Goal: Task Accomplishment & Management: Use online tool/utility

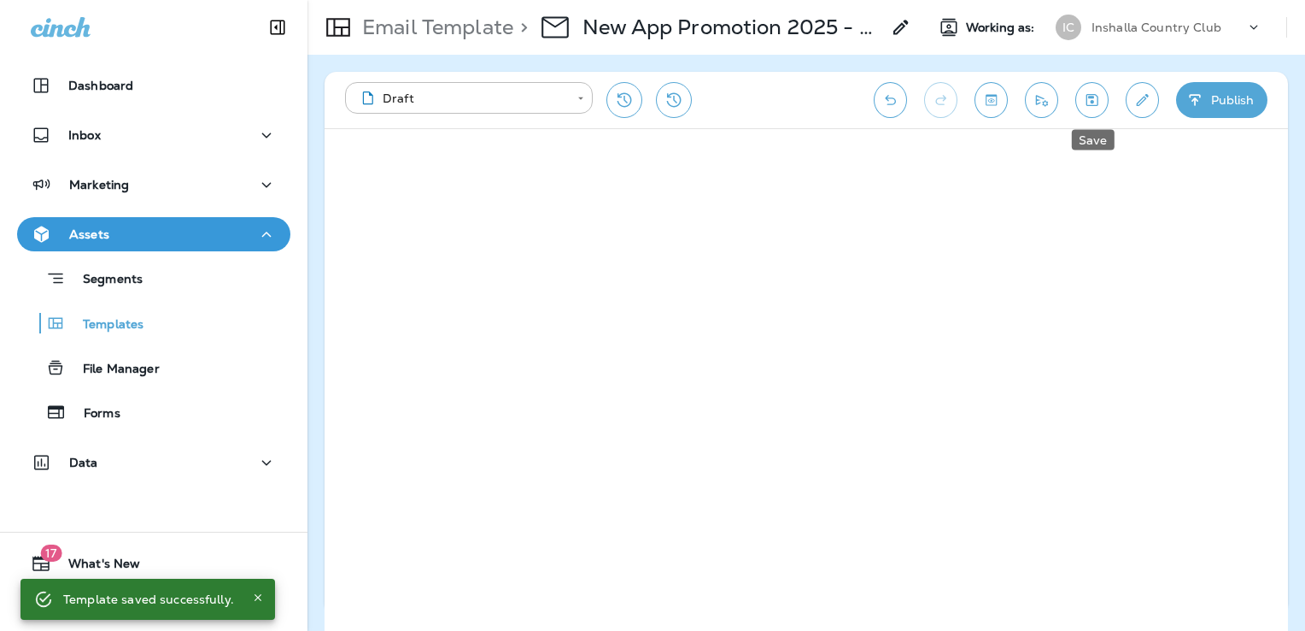
click at [1087, 98] on icon "Save" at bounding box center [1093, 100] width 12 height 12
click at [1223, 94] on button "Publish" at bounding box center [1221, 100] width 91 height 36
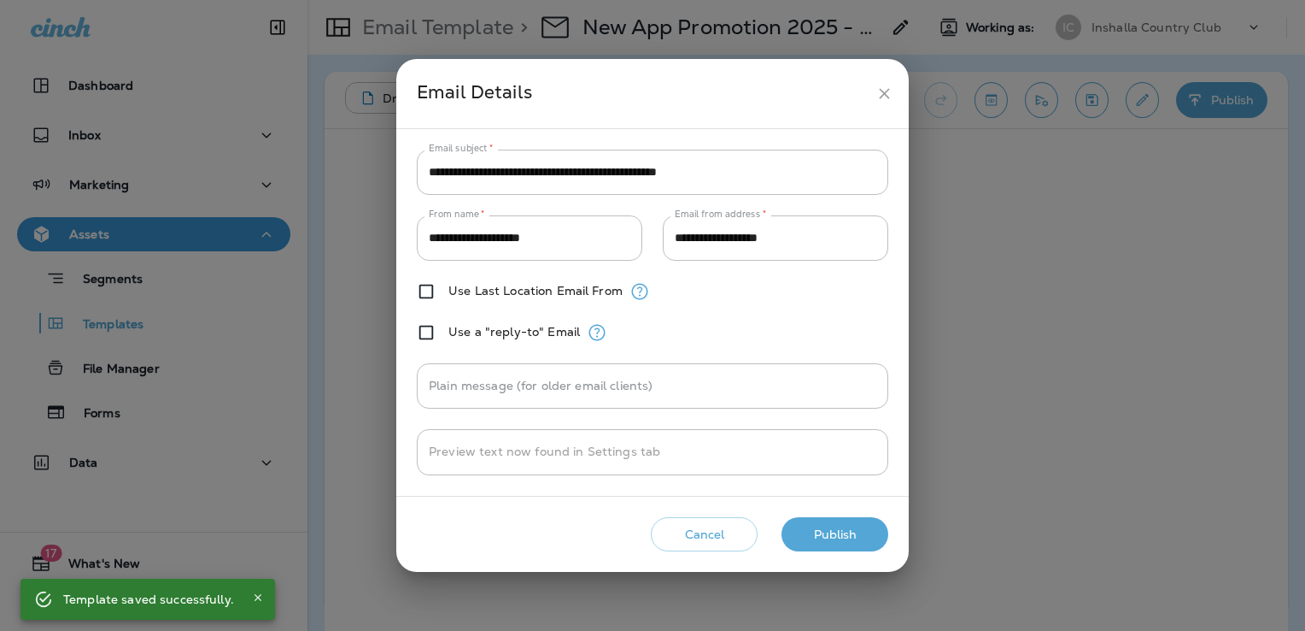
drag, startPoint x: 858, startPoint y: 535, endPoint x: 852, endPoint y: 504, distance: 31.3
click at [859, 535] on button "Publish" at bounding box center [835, 534] width 107 height 35
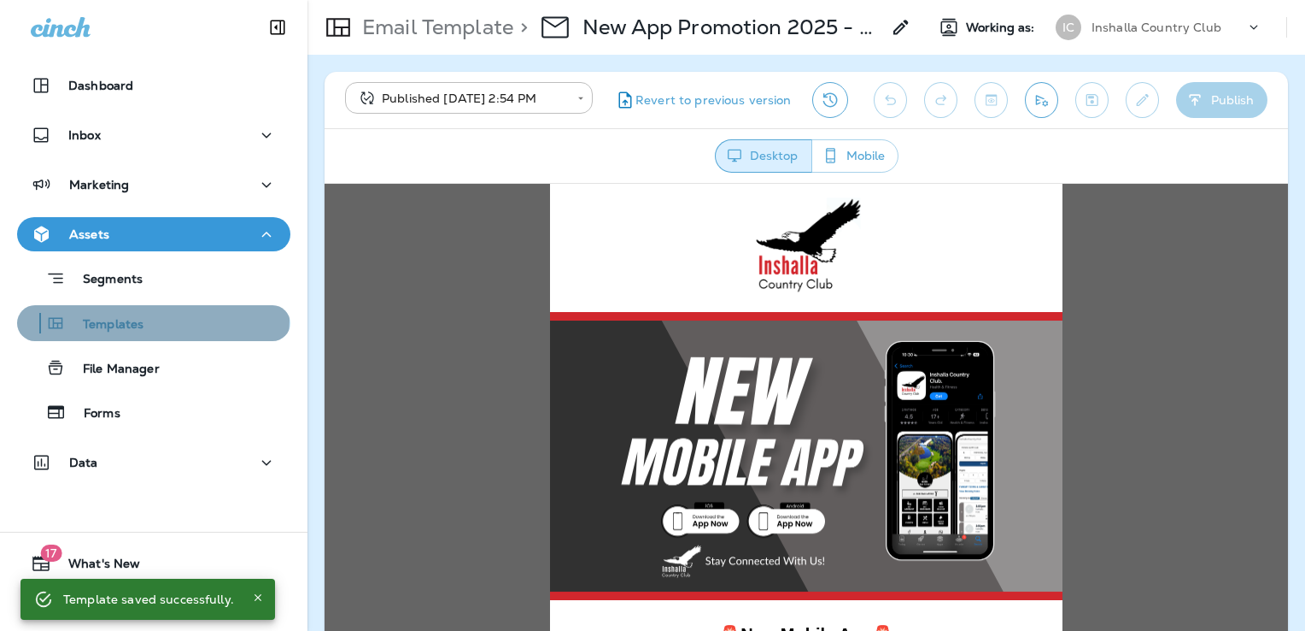
click at [152, 320] on div "Templates" at bounding box center [154, 323] width 260 height 26
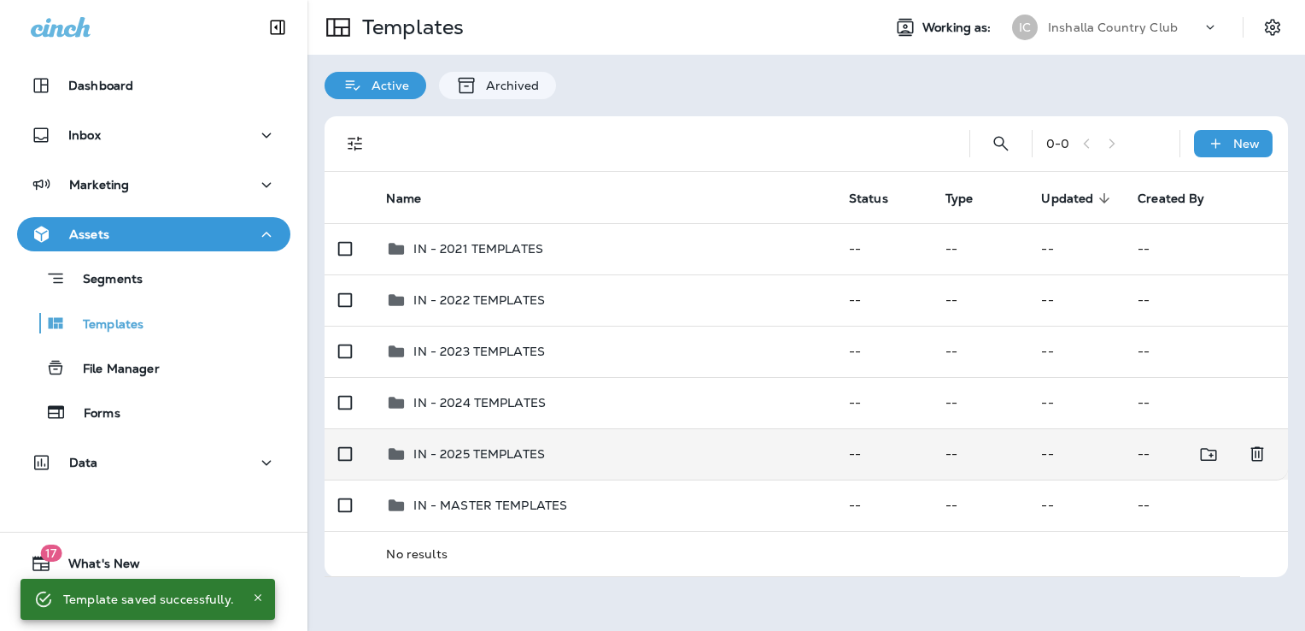
click at [563, 444] on div "IN - 2025 TEMPLATES" at bounding box center [603, 453] width 435 height 21
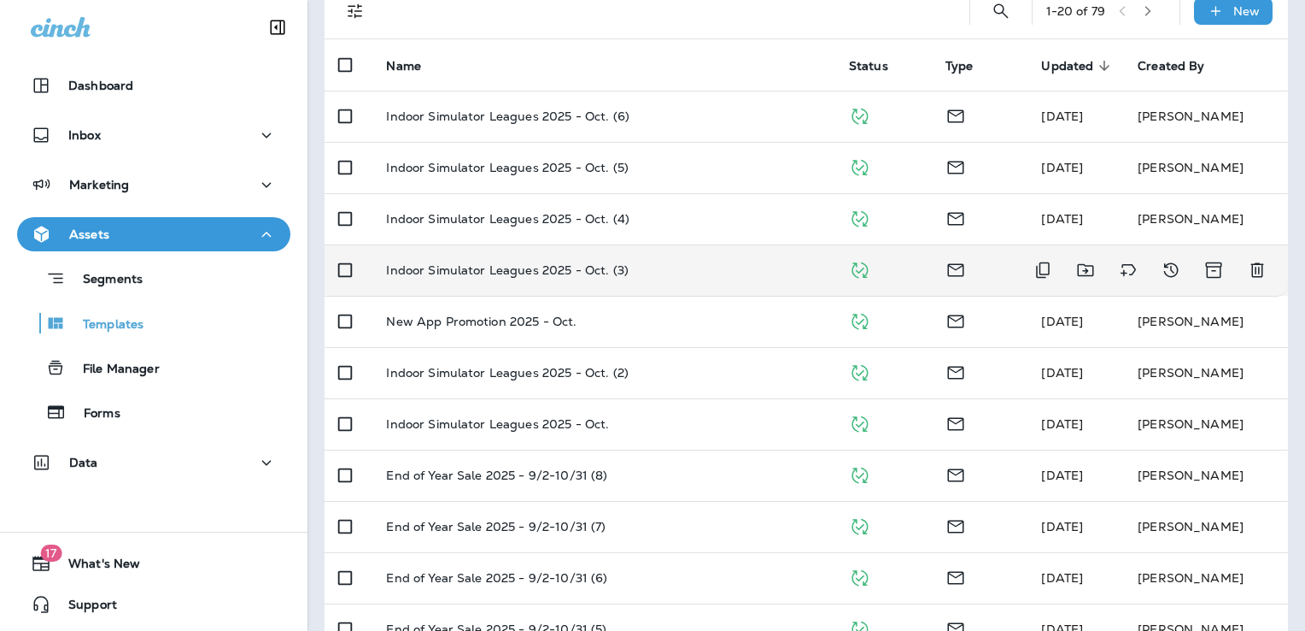
scroll to position [133, 0]
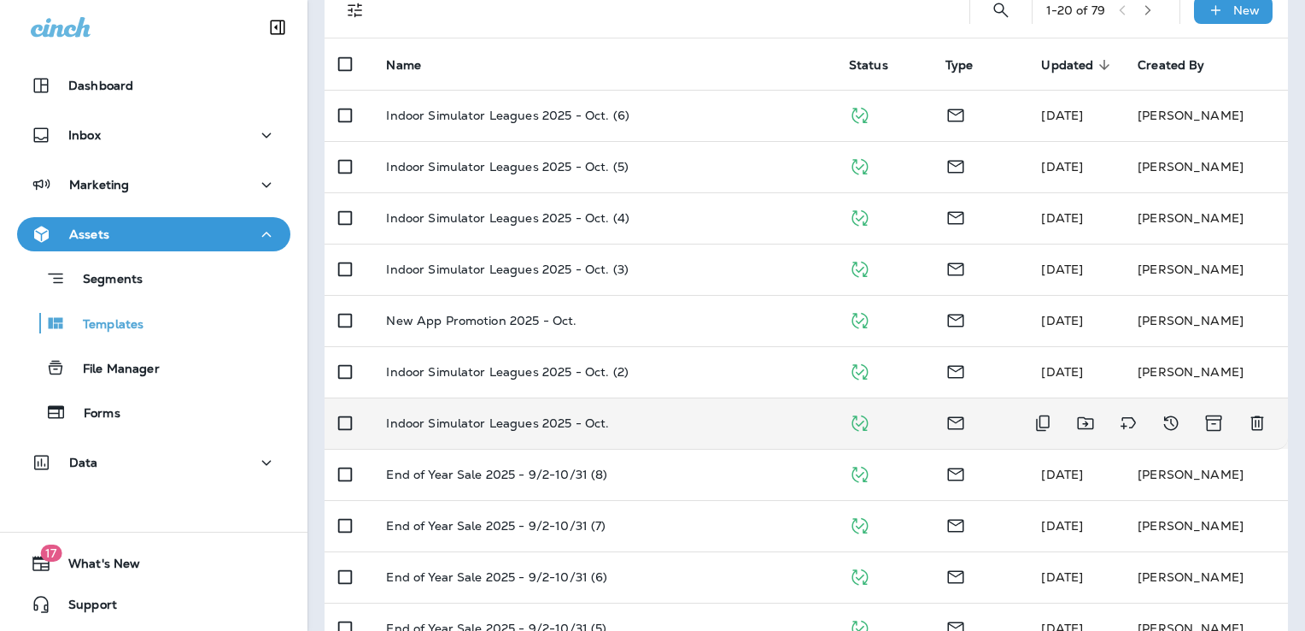
click at [664, 419] on div "Indoor Simulator Leagues 2025 - Oct." at bounding box center [603, 423] width 435 height 14
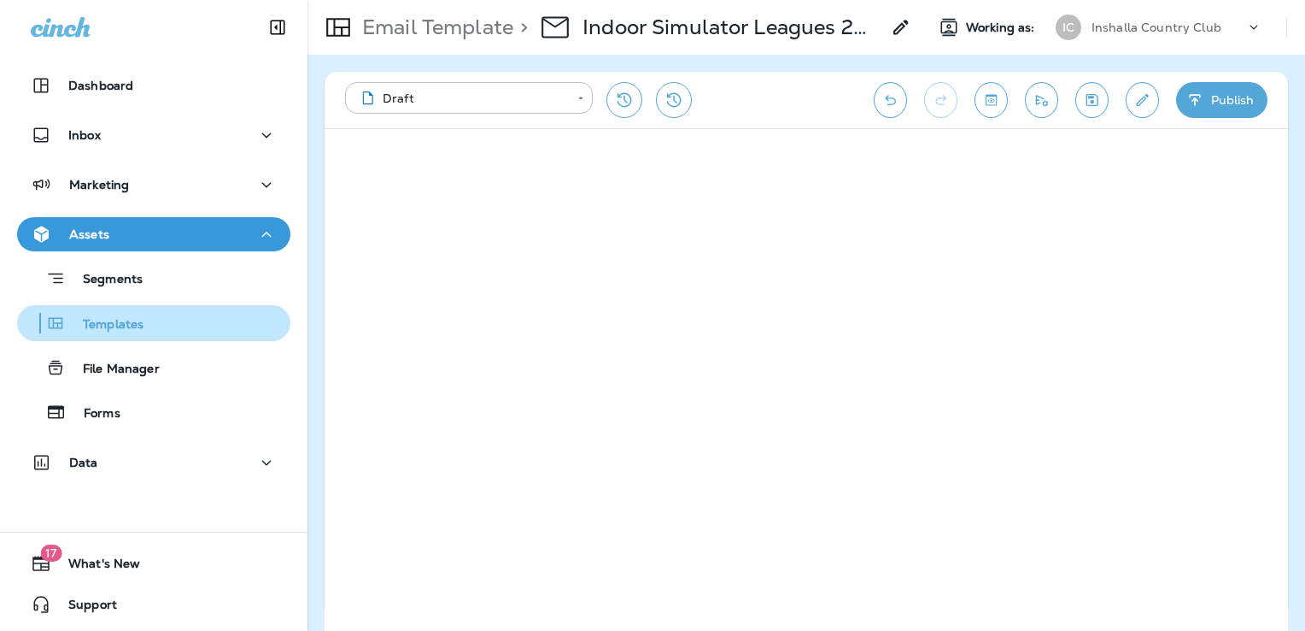
click at [179, 322] on div "Templates" at bounding box center [154, 323] width 260 height 26
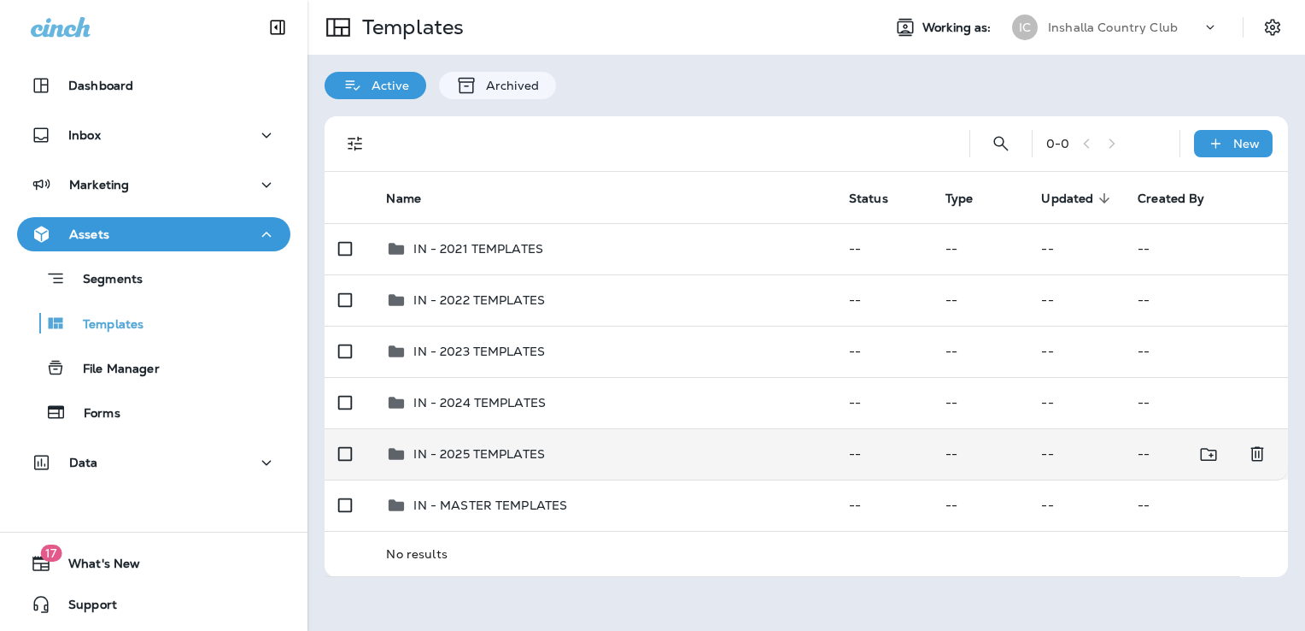
click at [636, 450] on div "IN - 2025 TEMPLATES" at bounding box center [603, 453] width 435 height 21
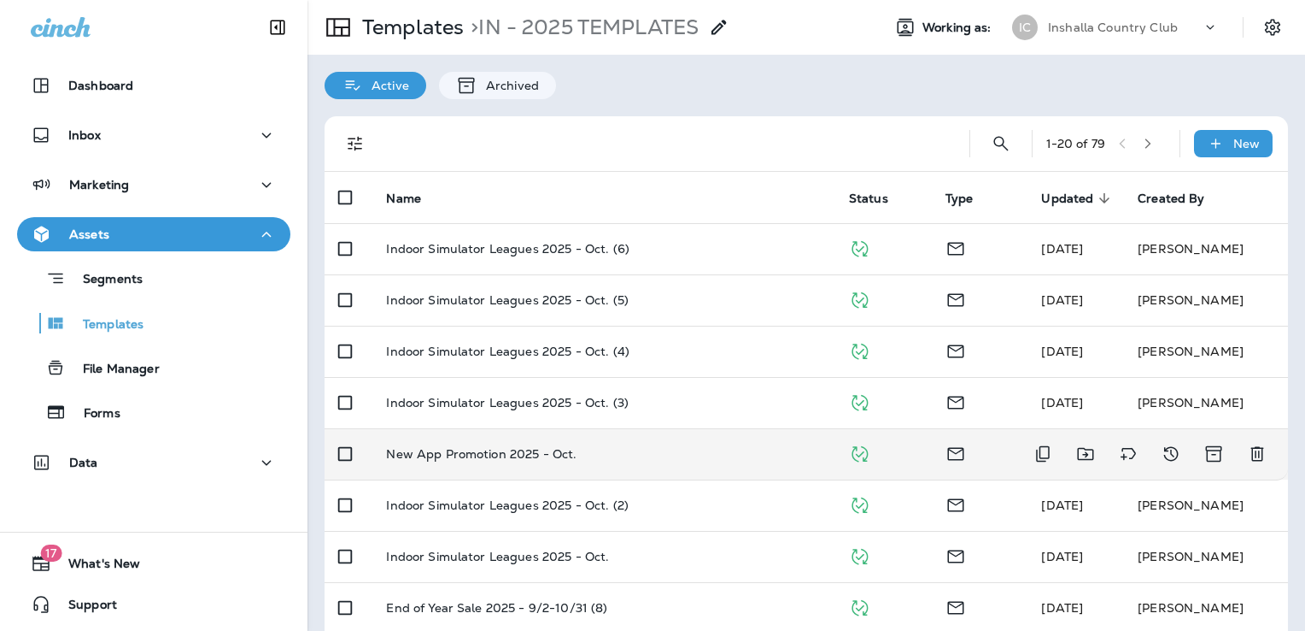
click at [683, 454] on div "New App Promotion 2025 - Oct." at bounding box center [603, 454] width 435 height 14
